Goal: Navigation & Orientation: Find specific page/section

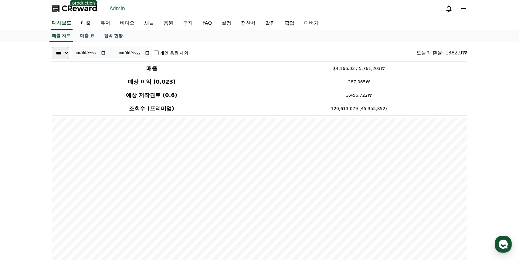
click at [81, 11] on span "CReward" at bounding box center [80, 9] width 36 height 10
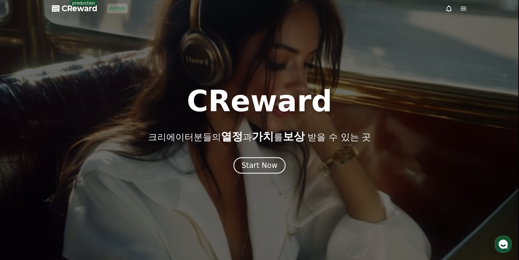
click at [117, 8] on link "Admin" at bounding box center [117, 9] width 20 height 10
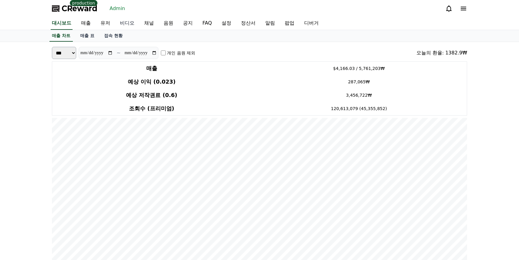
click at [119, 25] on link "비디오" at bounding box center [127, 23] width 24 height 13
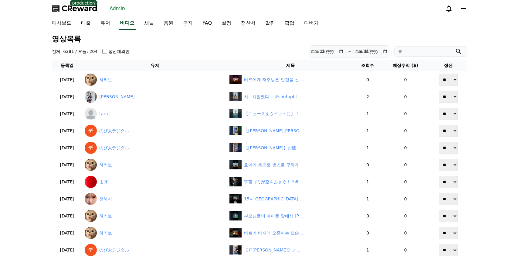
click at [364, 66] on th "조회수" at bounding box center [368, 65] width 28 height 11
click at [100, 22] on link "유저" at bounding box center [105, 23] width 19 height 13
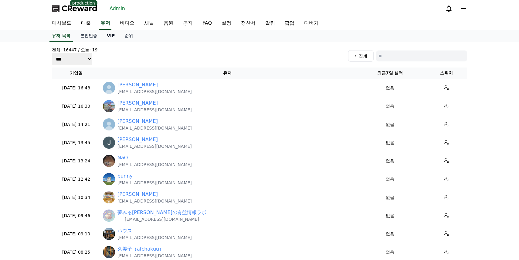
click at [105, 38] on link "VIP" at bounding box center [111, 36] width 18 height 12
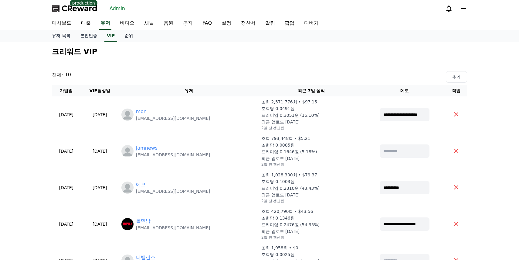
click at [122, 36] on link "순위" at bounding box center [129, 36] width 18 height 12
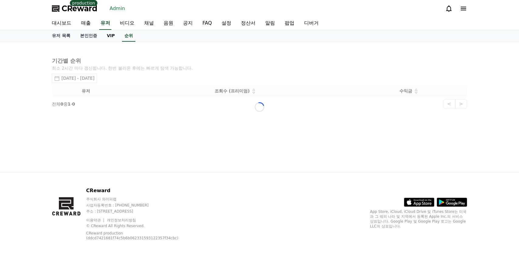
click at [103, 36] on link "VIP" at bounding box center [111, 36] width 18 height 12
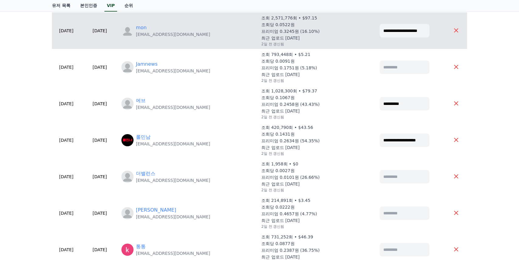
scroll to position [90, 0]
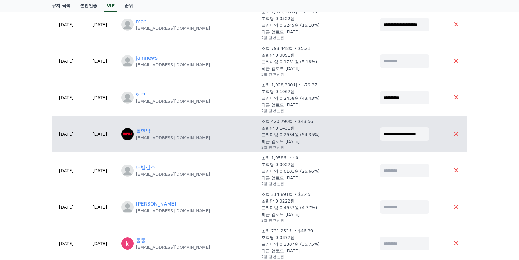
click at [151, 128] on link "롤민남" at bounding box center [143, 130] width 15 height 7
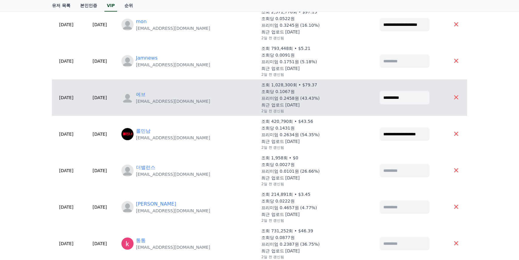
scroll to position [0, 0]
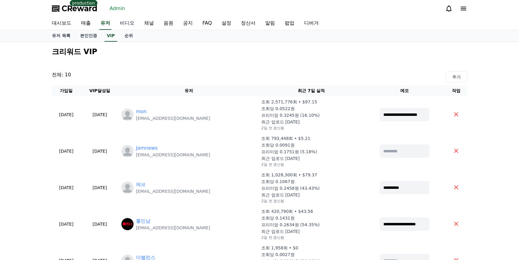
click at [121, 25] on link "비디오" at bounding box center [127, 23] width 24 height 13
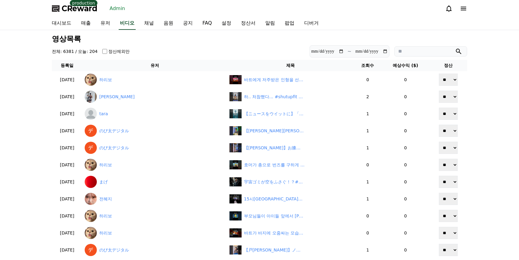
click at [423, 48] on input "search" at bounding box center [430, 51] width 73 height 10
click at [455, 48] on button "submit" at bounding box center [458, 51] width 7 height 7
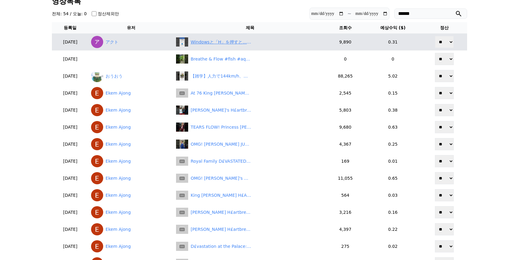
scroll to position [41, 0]
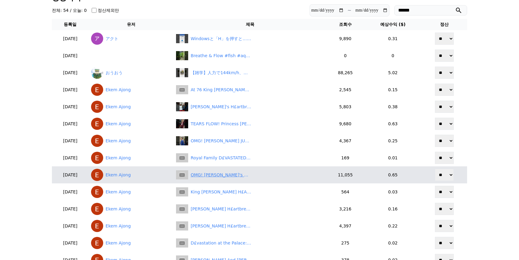
click at [250, 172] on div "OMG! [PERSON_NAME]'s HILARIOUS REACTION About [PERSON_NAME]'s S.H.O.C.K Status …" at bounding box center [221, 175] width 61 height 6
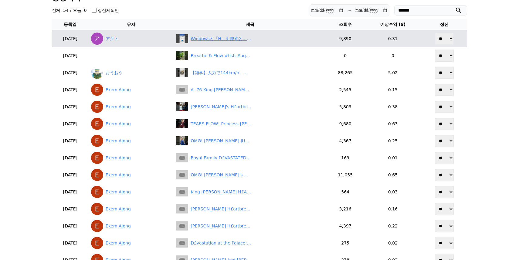
click at [235, 36] on div "Windowsと「H」を押すと…？#Windows#ショートカット#時短" at bounding box center [221, 39] width 61 height 6
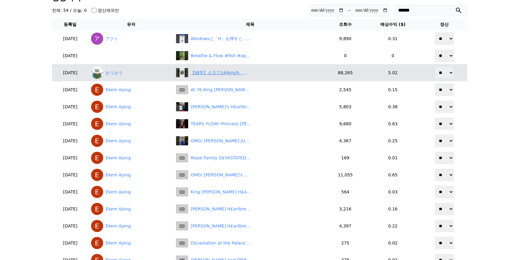
click at [226, 72] on div "【雑学】人力で144km/h、速すぎて禁止された禁断の自転車「リカンベント」がヤバすぎる #1分雑学 #リカンベント" at bounding box center [221, 73] width 61 height 6
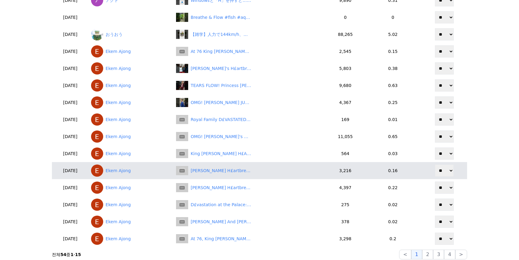
scroll to position [171, 0]
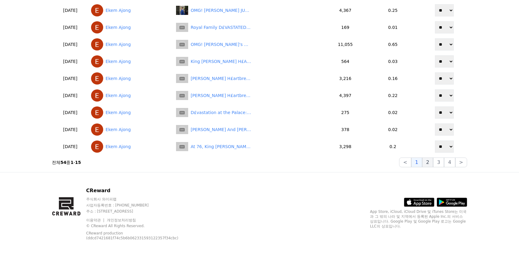
click at [433, 158] on button "2" at bounding box center [438, 162] width 11 height 10
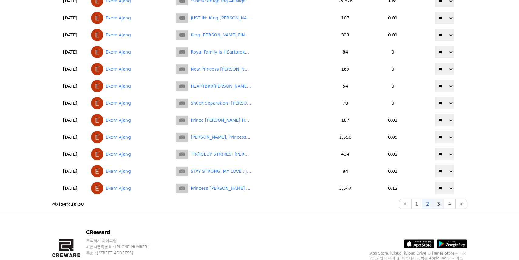
click at [455, 207] on button "3" at bounding box center [461, 204] width 12 height 10
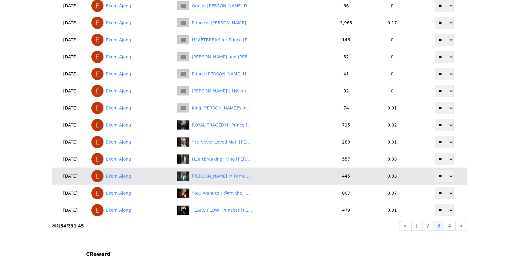
scroll to position [110, 0]
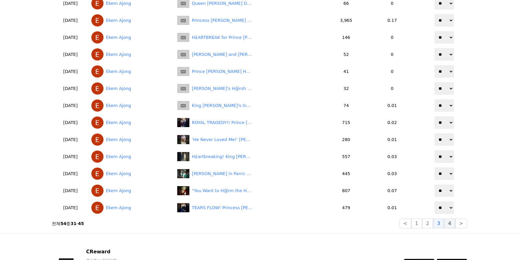
click at [451, 221] on button "4" at bounding box center [449, 223] width 11 height 10
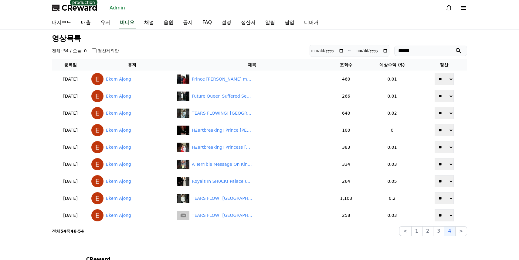
scroll to position [0, 0]
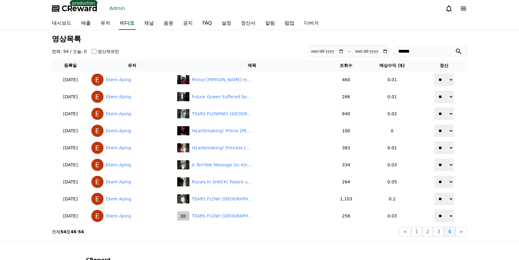
click at [430, 49] on input "******" at bounding box center [430, 51] width 73 height 10
type input "****"
click at [455, 48] on button "submit" at bounding box center [458, 51] width 7 height 7
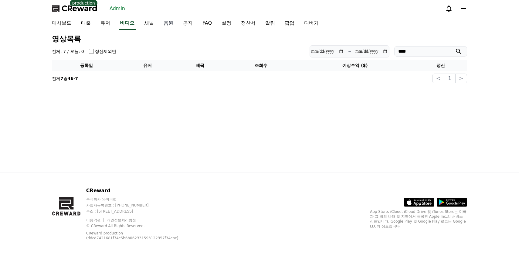
click at [160, 23] on link "음원" at bounding box center [168, 23] width 19 height 13
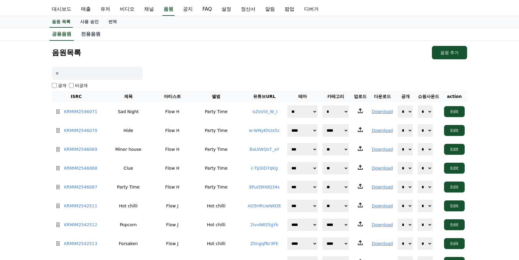
scroll to position [19, 0]
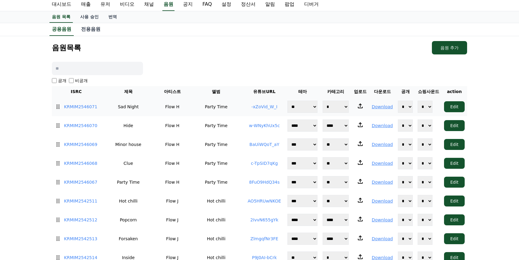
click at [125, 107] on td "Sad Night" at bounding box center [128, 106] width 56 height 19
click at [85, 109] on link "KRMIM2546071" at bounding box center [80, 107] width 33 height 6
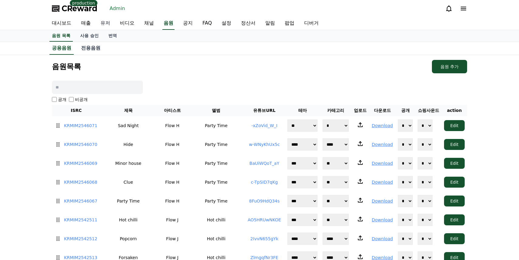
click at [97, 23] on link "유저" at bounding box center [105, 23] width 19 height 13
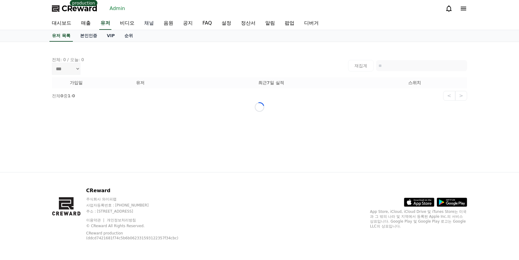
click at [139, 29] on link "채널" at bounding box center [148, 23] width 19 height 13
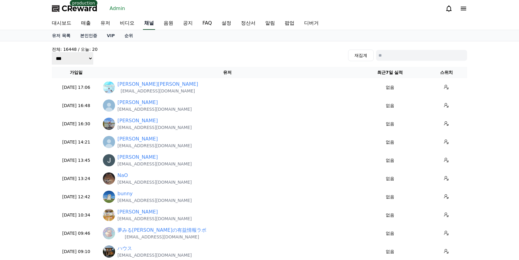
click at [143, 26] on link "채널" at bounding box center [149, 23] width 12 height 13
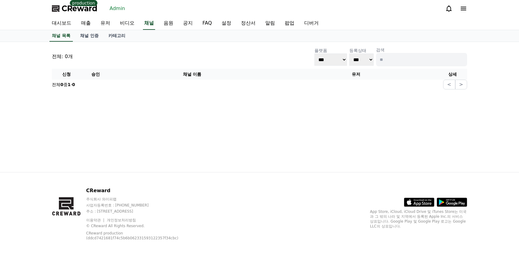
click at [145, 57] on div "전체: 0개 플랫폼 *** ***** **** 등록상태 *** *** 검색" at bounding box center [259, 56] width 415 height 19
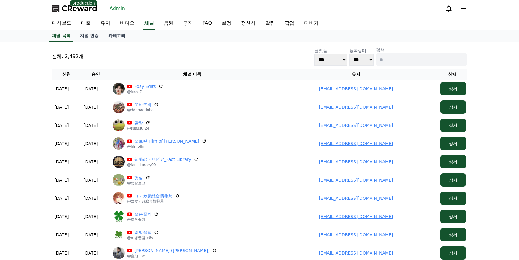
click at [74, 58] on p "전체: 2,492개" at bounding box center [68, 56] width 32 height 7
click at [100, 53] on div "전체: 2,492개 플랫폼 *** ***** **** 등록상태 *** *** 검색" at bounding box center [259, 56] width 415 height 19
click at [89, 36] on link "채널 인증" at bounding box center [89, 36] width 28 height 12
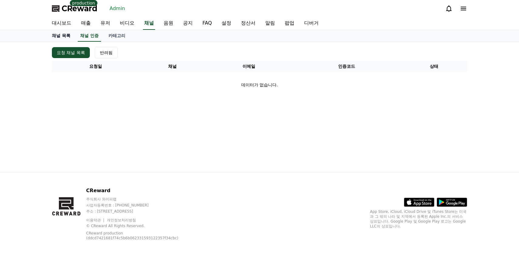
click at [66, 36] on link "채널 목록" at bounding box center [61, 36] width 28 height 12
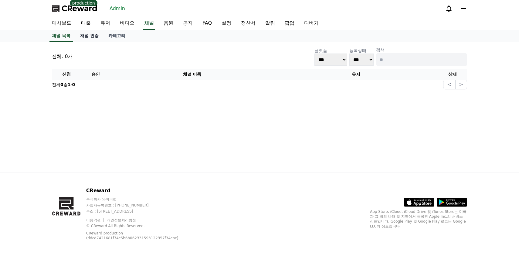
click at [89, 34] on link "채널 인증" at bounding box center [89, 36] width 28 height 12
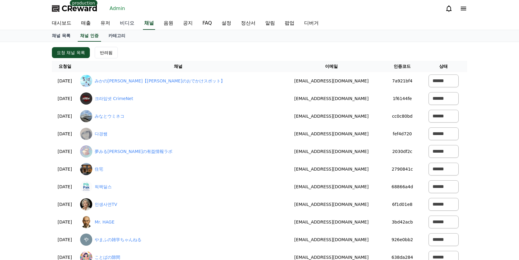
click at [116, 20] on link "비디오" at bounding box center [127, 23] width 24 height 13
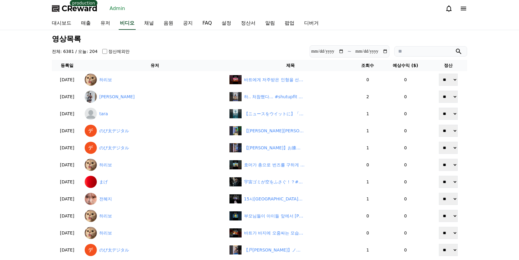
click at [64, 49] on h4 "전체: 6381 / 오늘: 204" at bounding box center [75, 51] width 46 height 6
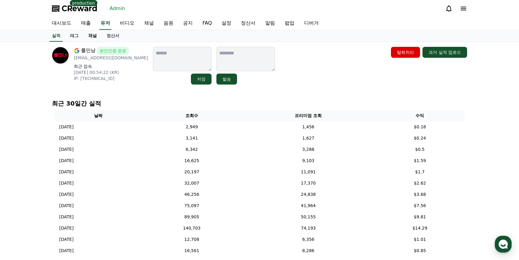
click at [83, 36] on link "채널" at bounding box center [92, 36] width 18 height 12
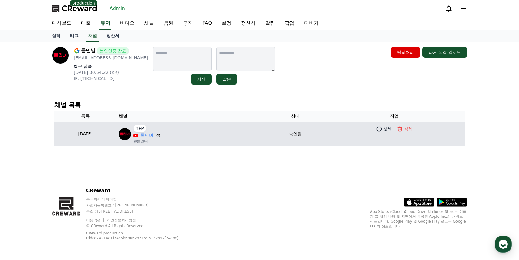
click at [153, 135] on link "롤민녀" at bounding box center [147, 135] width 13 height 6
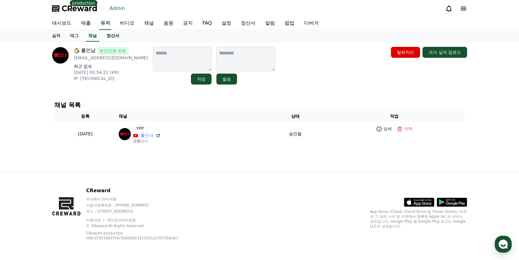
click at [108, 32] on link "정산서" at bounding box center [113, 36] width 22 height 12
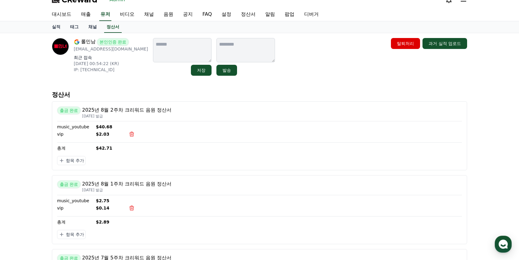
scroll to position [8, 0]
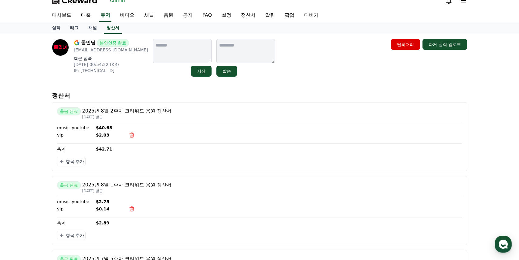
click at [98, 150] on p "$42.71" at bounding box center [279, 149] width 366 height 6
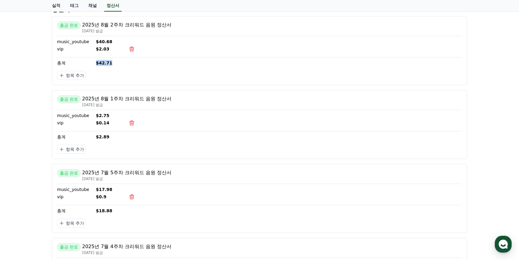
scroll to position [0, 0]
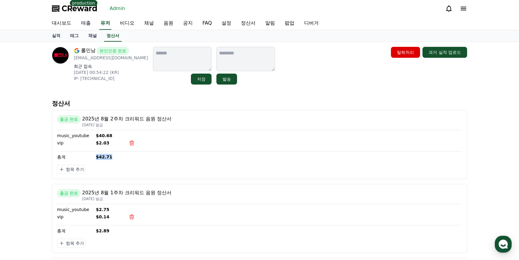
click at [83, 22] on link "매출" at bounding box center [85, 23] width 19 height 13
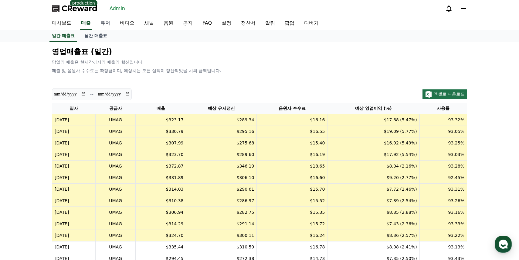
click at [105, 24] on link "유저" at bounding box center [105, 23] width 19 height 13
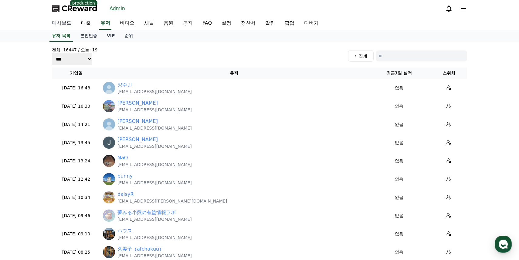
click at [71, 24] on link "대시보드" at bounding box center [61, 23] width 29 height 13
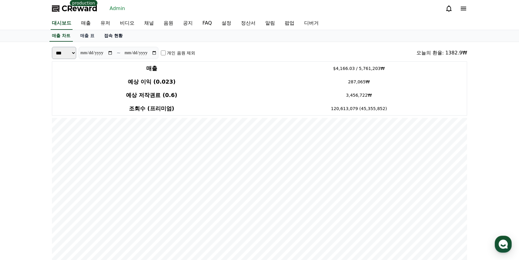
click at [101, 36] on link "접속 현황" at bounding box center [113, 36] width 28 height 12
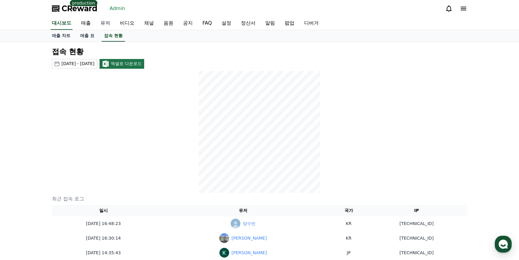
click at [106, 19] on link "유저" at bounding box center [105, 23] width 19 height 13
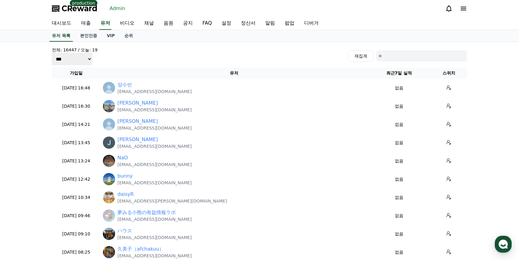
click at [82, 21] on link "매출" at bounding box center [85, 23] width 19 height 13
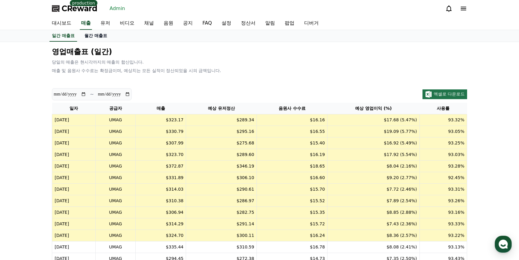
click at [90, 36] on link "월간 매출표" at bounding box center [96, 36] width 32 height 12
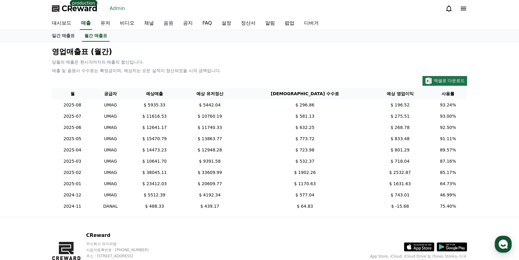
click at [159, 23] on link "음원" at bounding box center [168, 23] width 19 height 13
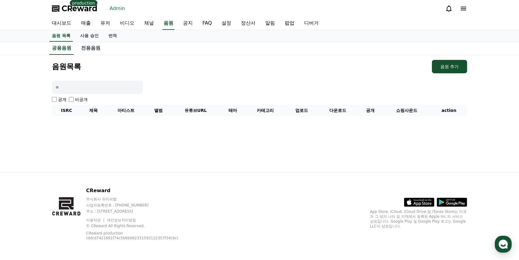
click at [123, 19] on link "비디오" at bounding box center [127, 23] width 24 height 13
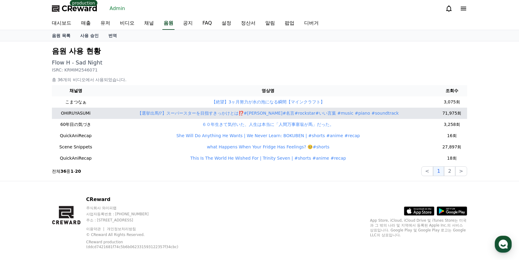
click at [186, 117] on td "【選挙出馬⁉︎】スーパースターを目指すきっかけとは⁉️#矢沢永吉#名言#rockstar#いい言葉 #music #piano #soundtrack" at bounding box center [268, 112] width 337 height 11
click at [187, 115] on link "【選挙出馬⁉︎】スーパースターを目指すきっかけとは⁉️#矢沢永吉#名言#rockstar#いい言葉 #music #piano #soundtrack" at bounding box center [268, 113] width 261 height 5
